Goal: Communication & Community: Answer question/provide support

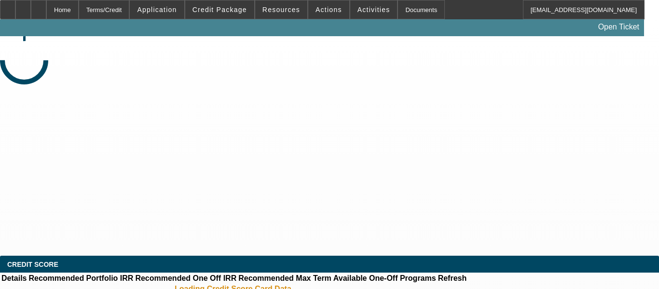
select select "0"
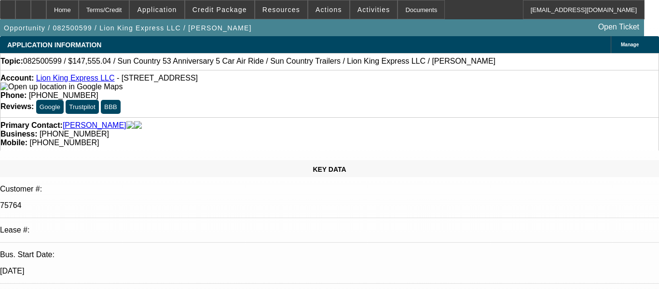
select select "1"
select select "6"
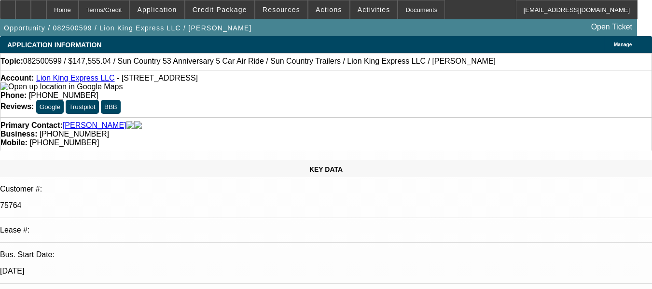
radio input "true"
paste textarea "EXCELLENT PAYMENT HISTORY. 22 DEALS TO DATE WITH BFC; 11 SOLD OFF. DEALS #19, #…"
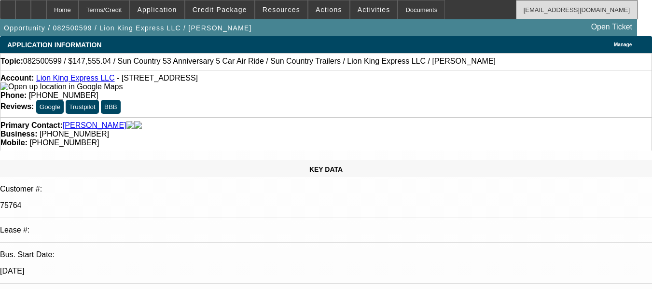
type textarea "EXCELLENT PAYMENT HISTORY. 23 DEALS TO DATE WITH BFC; 11 SOLD OFF. DEALS #19, #…"
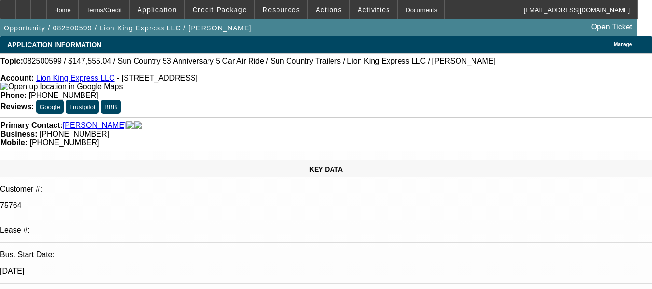
scroll to position [23, 0]
radio input "false"
radio input "true"
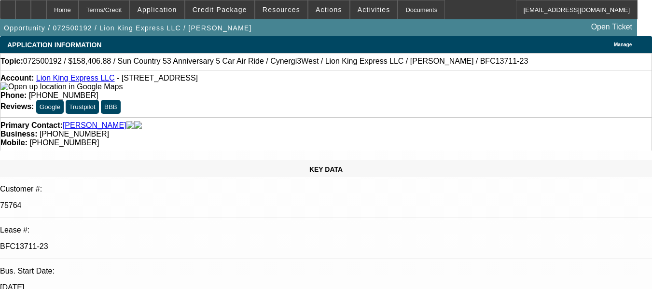
select select "0"
select select "6"
select select "0"
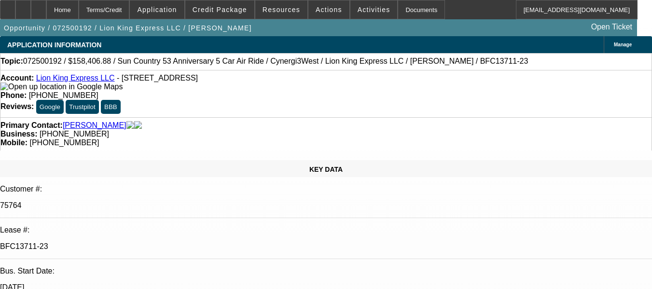
select select "0"
select select "6"
select select "0"
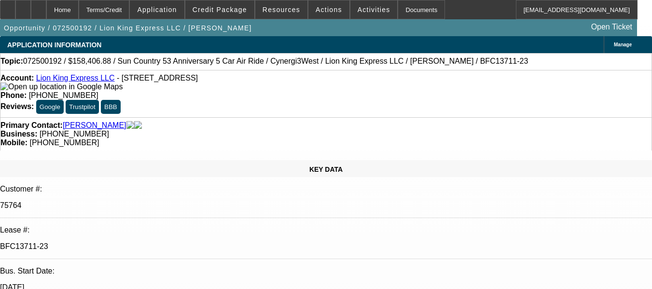
select select "0"
select select "6"
select select "0"
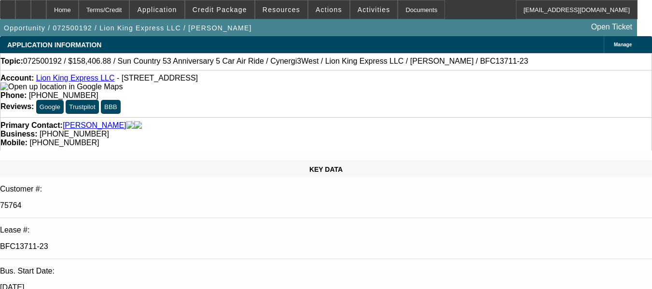
select select "6"
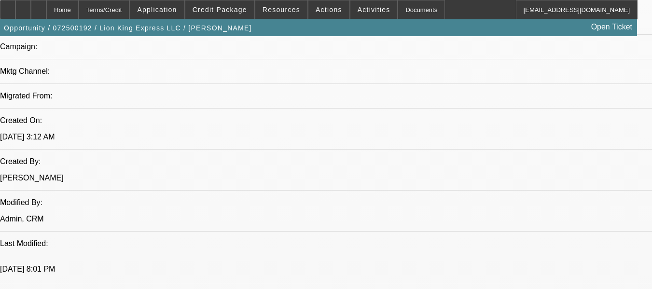
scroll to position [724, 0]
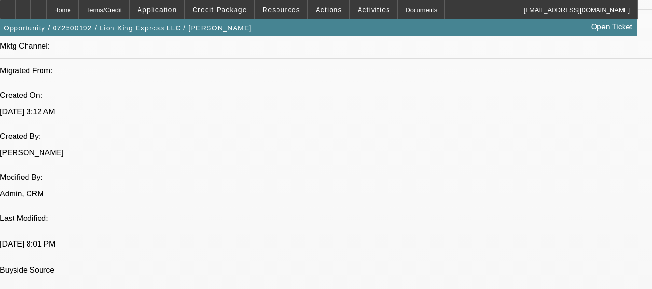
drag, startPoint x: 220, startPoint y: 162, endPoint x: 257, endPoint y: 197, distance: 51.2
copy div "EXCELLENT PAYMENT HISTORY. 22 DEALS TO DATE WITH BFC; 11 SOLD OFF. DEALS #19, #…"
